Goal: Information Seeking & Learning: Learn about a topic

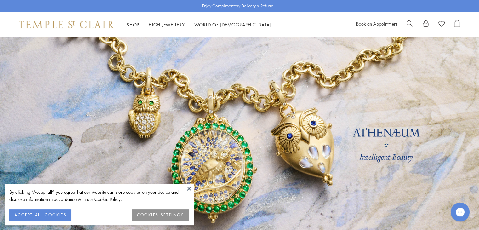
click at [51, 213] on button "ACCEPT ALL COOKIES" at bounding box center [40, 214] width 62 height 11
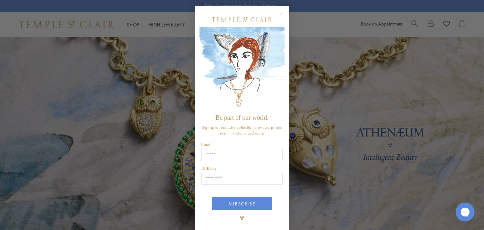
click at [281, 15] on circle "Close dialog" at bounding box center [282, 14] width 8 height 8
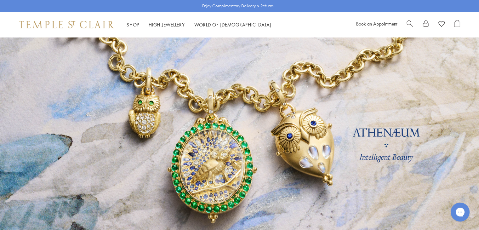
click at [397, 135] on link at bounding box center [239, 147] width 479 height 221
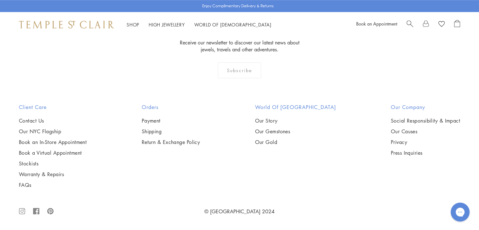
scroll to position [1109, 0]
click at [0, 0] on img at bounding box center [0, 0] width 0 height 0
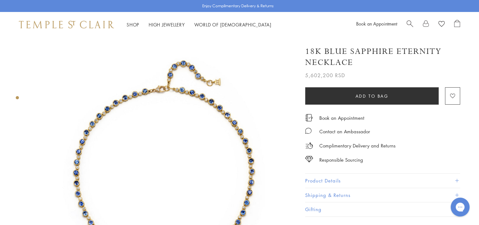
click at [264, 183] on img at bounding box center [164, 169] width 265 height 265
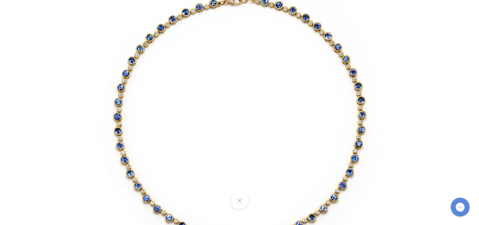
scroll to position [153, 0]
click at [238, 201] on button at bounding box center [239, 200] width 17 height 17
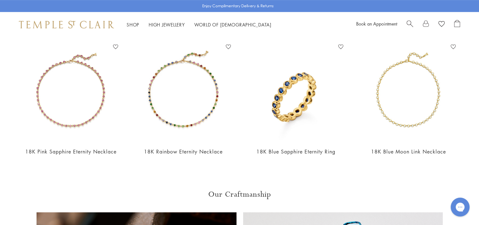
scroll to position [279, 0]
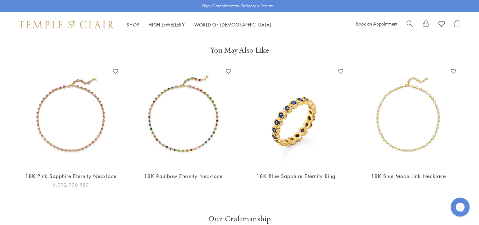
click at [88, 147] on img at bounding box center [71, 117] width 100 height 100
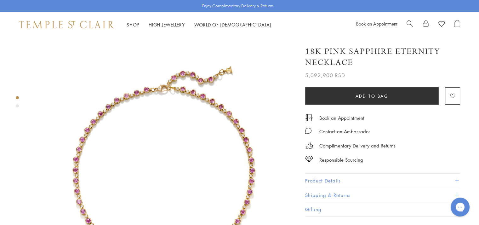
click at [246, 195] on img at bounding box center [164, 169] width 265 height 265
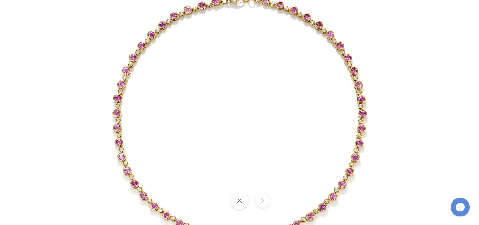
click at [399, 123] on img at bounding box center [239, 112] width 369 height 369
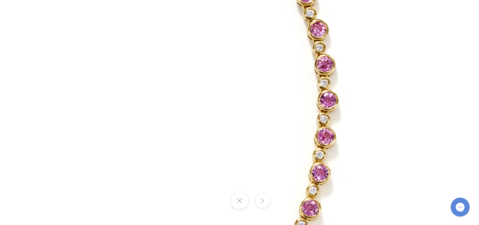
click at [243, 207] on button at bounding box center [239, 200] width 17 height 17
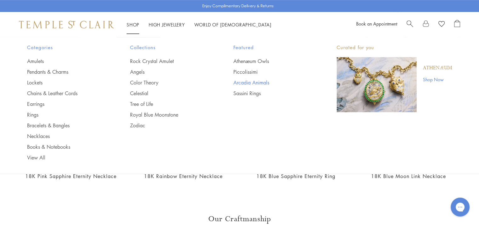
click at [253, 82] on link "Arcadia Animals" at bounding box center [273, 82] width 78 height 7
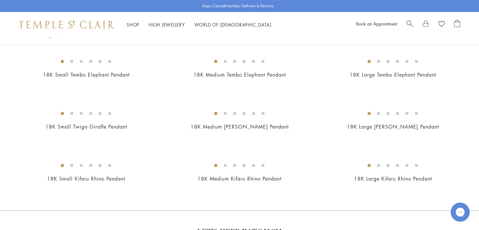
scroll to position [194, 0]
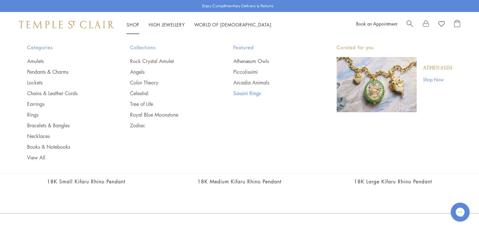
click at [242, 95] on link "Sassini Rings" at bounding box center [273, 93] width 78 height 7
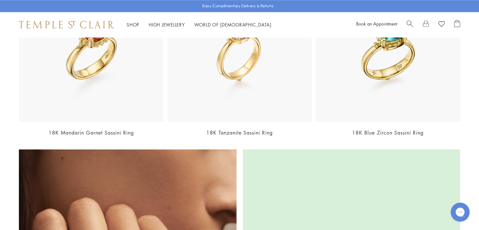
scroll to position [620, 0]
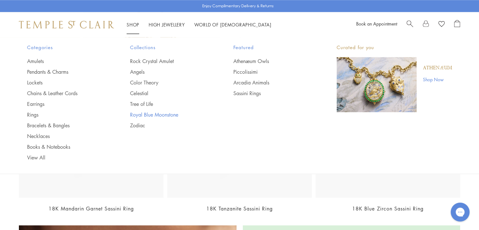
click at [144, 113] on link "Royal Blue Moonstone" at bounding box center [169, 114] width 78 height 7
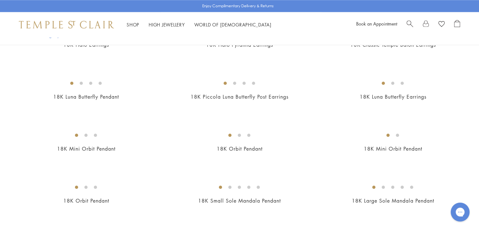
scroll to position [698, 0]
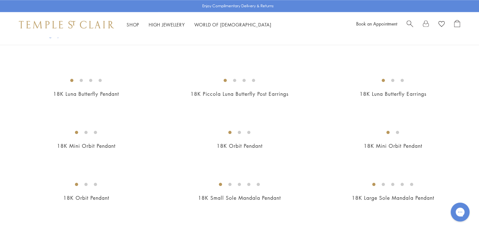
drag, startPoint x: 481, startPoint y: 227, endPoint x: 334, endPoint y: 225, distance: 146.9
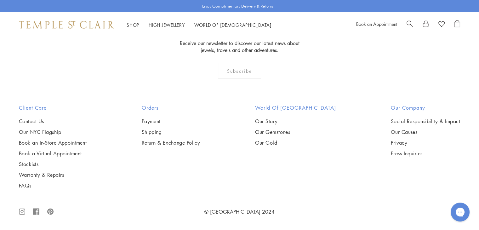
scroll to position [3299, 0]
click at [0, 0] on img at bounding box center [0, 0] width 0 height 0
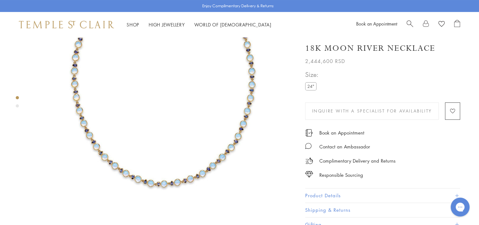
scroll to position [96, 0]
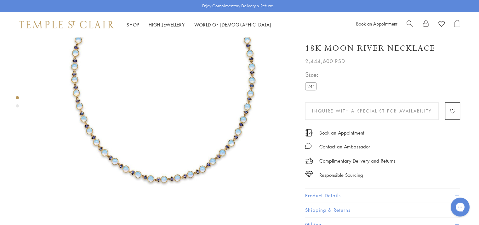
click at [332, 193] on button "Product Details" at bounding box center [382, 196] width 155 height 14
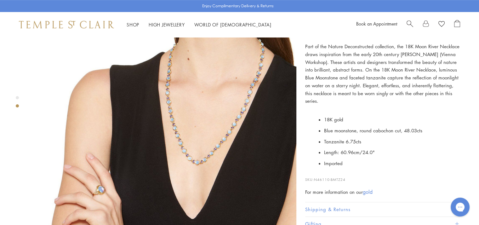
scroll to position [348, 0]
